Goal: Information Seeking & Learning: Learn about a topic

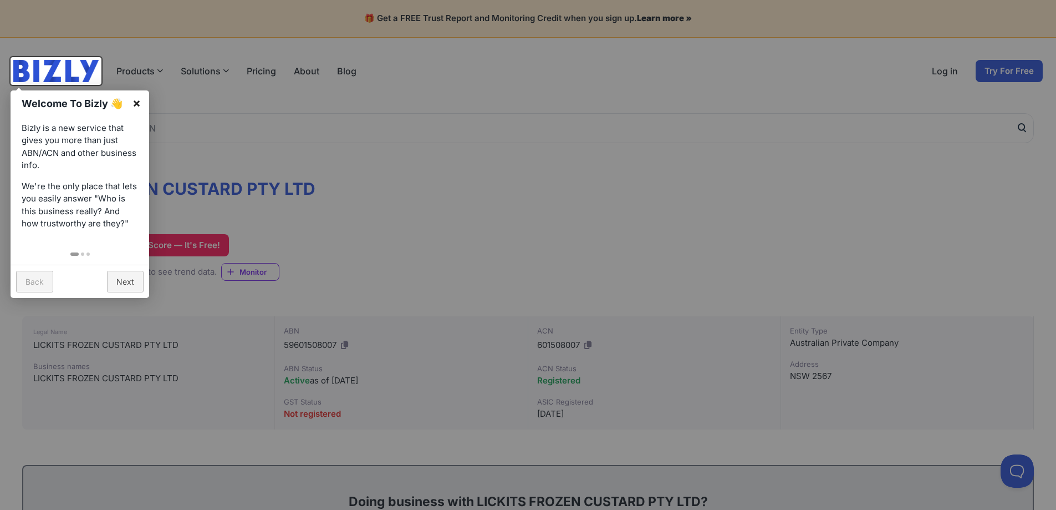
click at [135, 100] on link "×" at bounding box center [136, 102] width 25 height 25
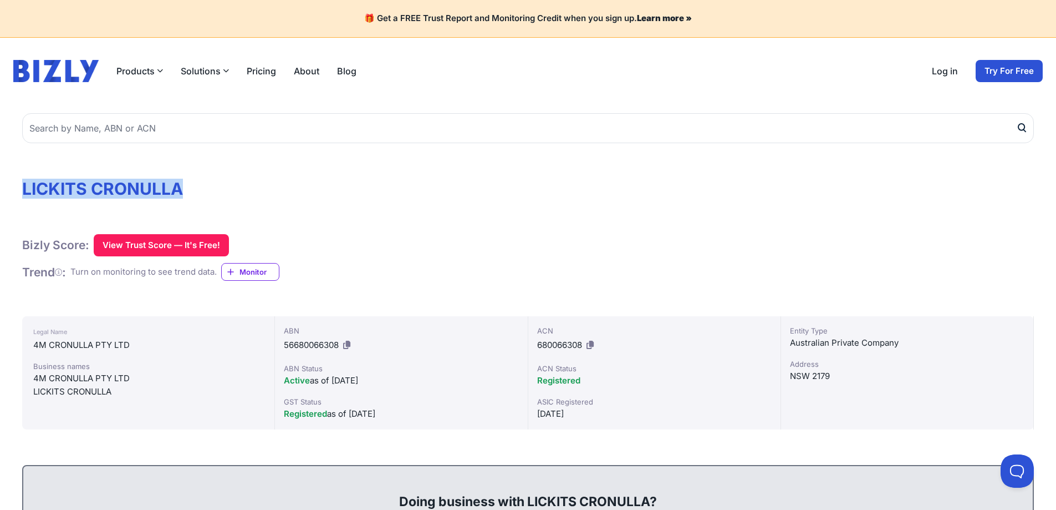
drag, startPoint x: 194, startPoint y: 184, endPoint x: 24, endPoint y: 182, distance: 169.1
click at [24, 182] on h1 "LICKITS CRONULLA" at bounding box center [528, 189] width 1012 height 20
copy h1 "LICKITS CRONULLA"
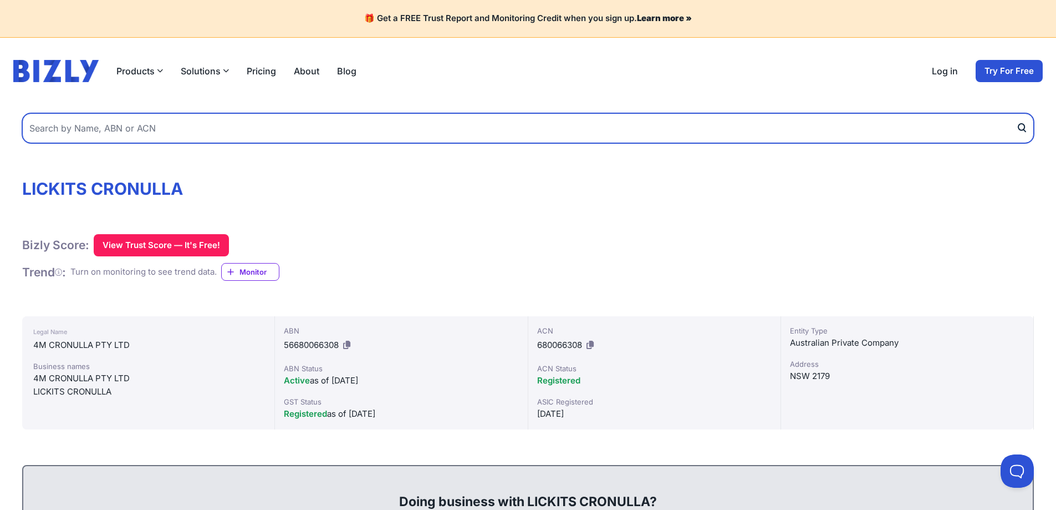
click at [167, 133] on input "text" at bounding box center [528, 128] width 1012 height 30
type input "LICKITS"
click at [1016, 113] on button "submit" at bounding box center [1025, 128] width 18 height 30
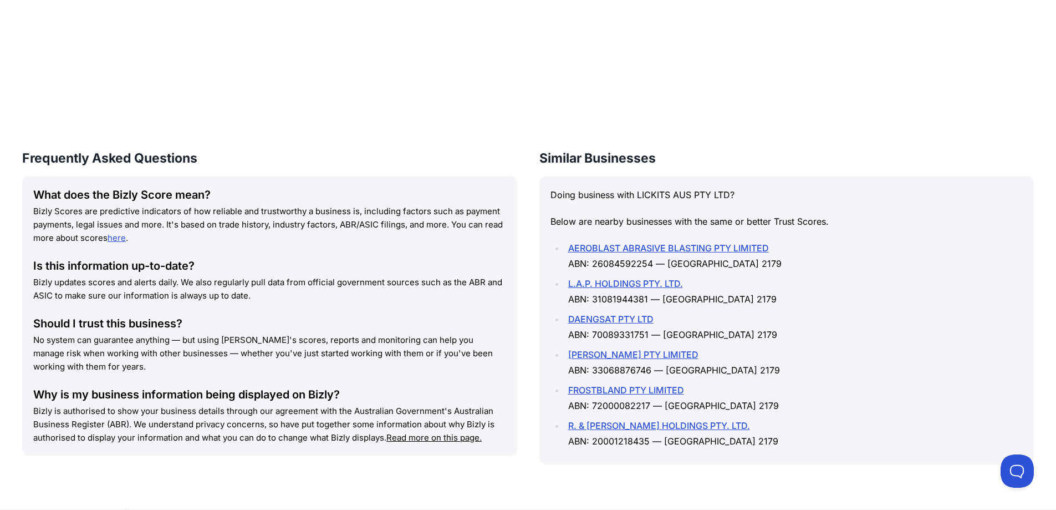
scroll to position [1442, 0]
